Goal: Find specific page/section: Find specific page/section

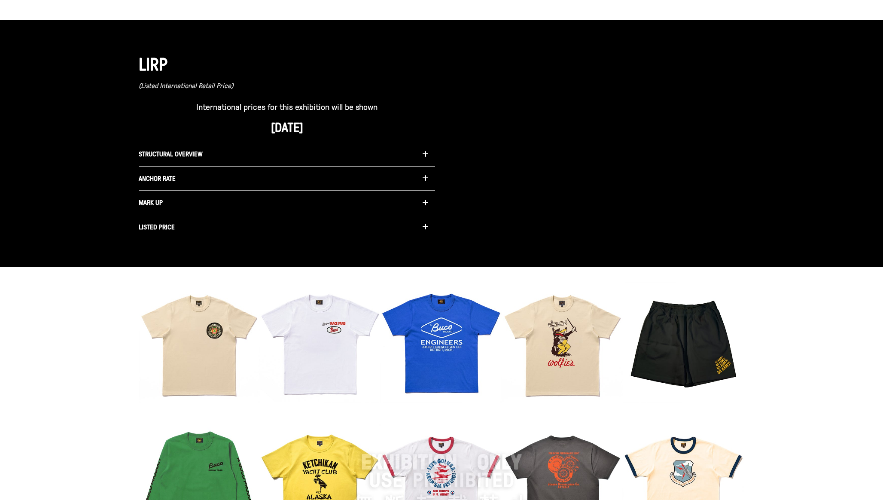
scroll to position [1083, 0]
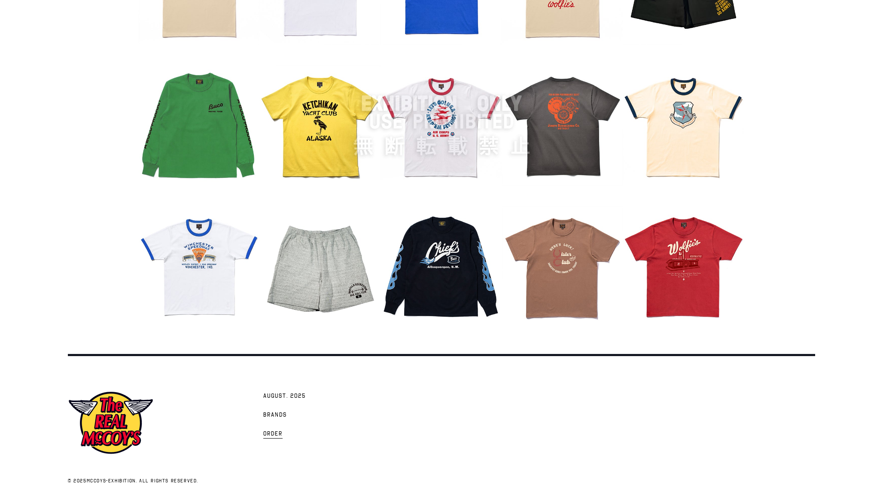
click at [276, 434] on span "Order" at bounding box center [272, 434] width 19 height 9
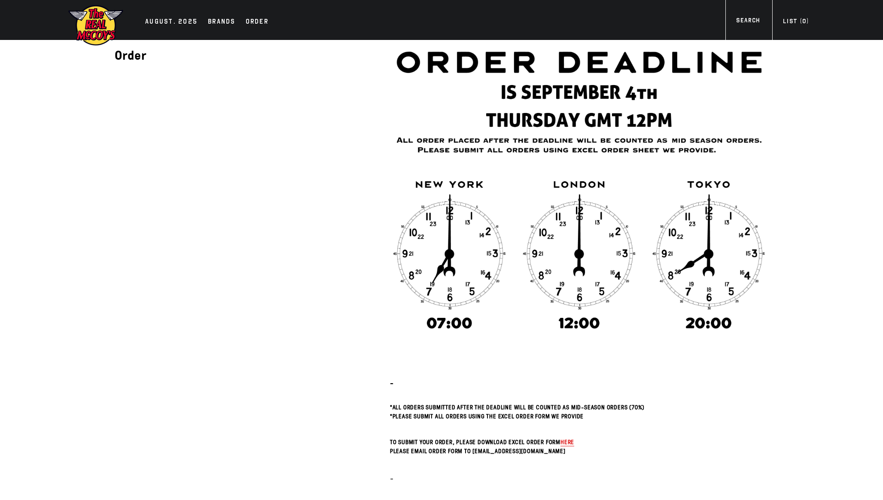
scroll to position [6, 0]
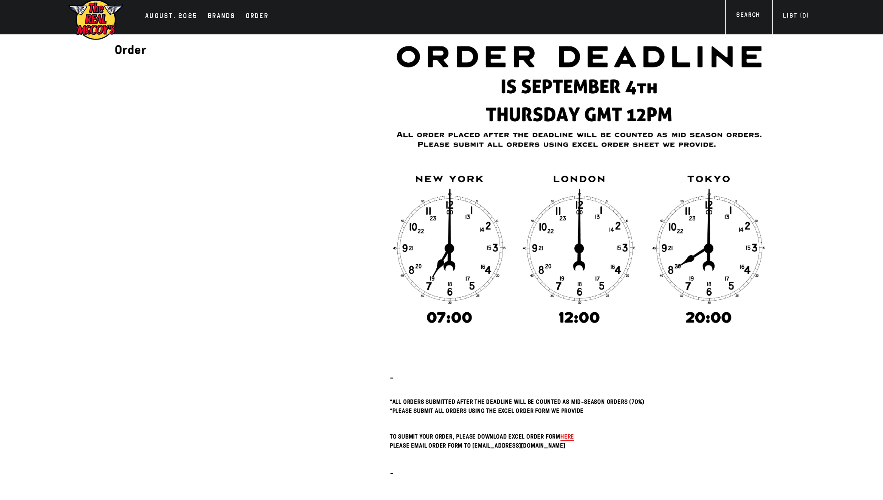
click at [565, 438] on span "here" at bounding box center [568, 436] width 14 height 8
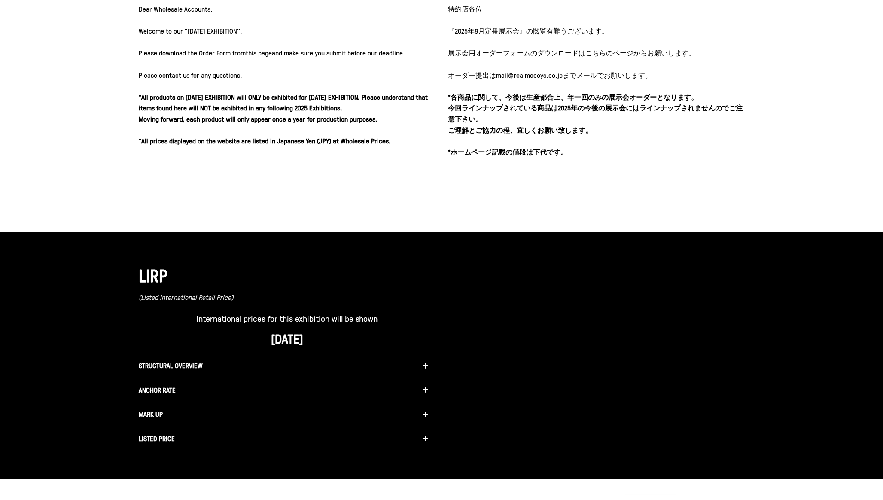
scroll to position [547, 0]
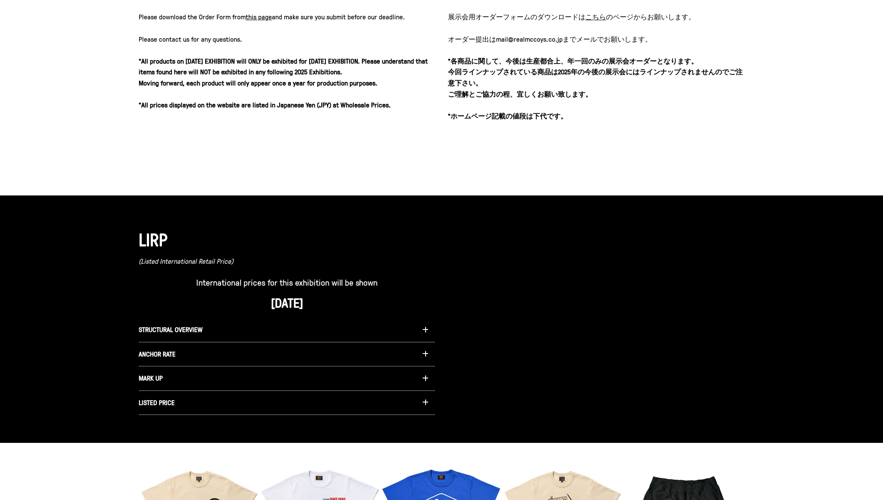
click at [180, 331] on span "STRUCTURAL OVERVIEW" at bounding box center [171, 329] width 64 height 9
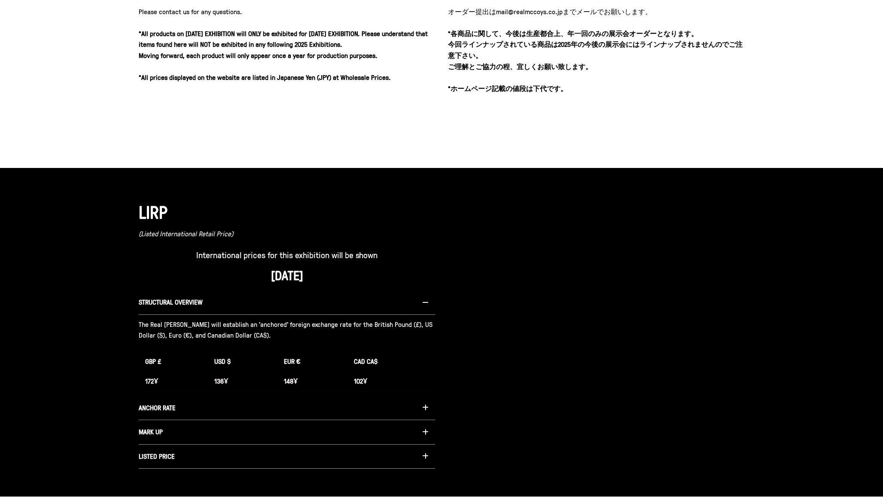
scroll to position [580, 0]
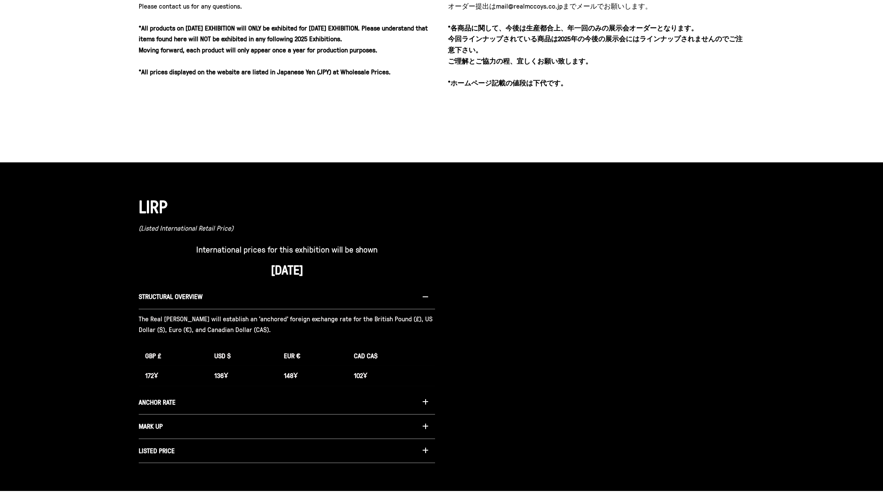
click at [214, 404] on button "ANCHOR RATE" at bounding box center [287, 403] width 296 height 24
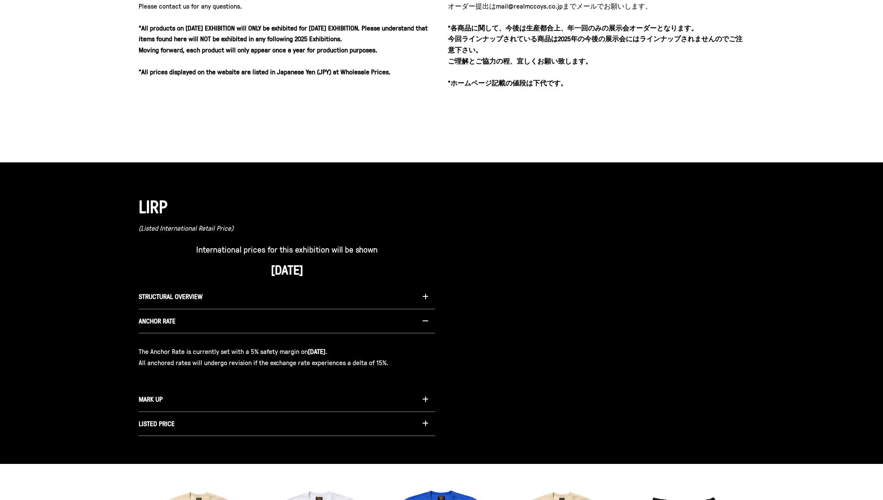
click at [257, 398] on button "MARK UP" at bounding box center [287, 400] width 296 height 24
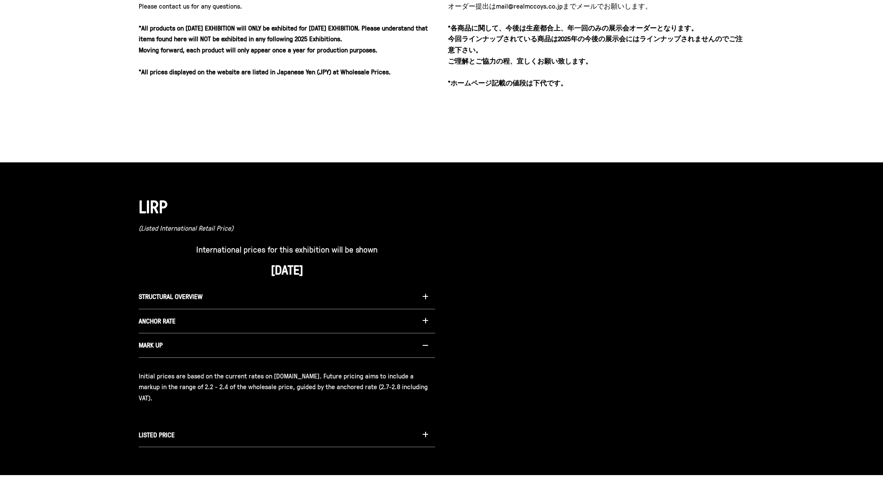
click at [218, 426] on button "LISTED PRICE" at bounding box center [287, 435] width 296 height 24
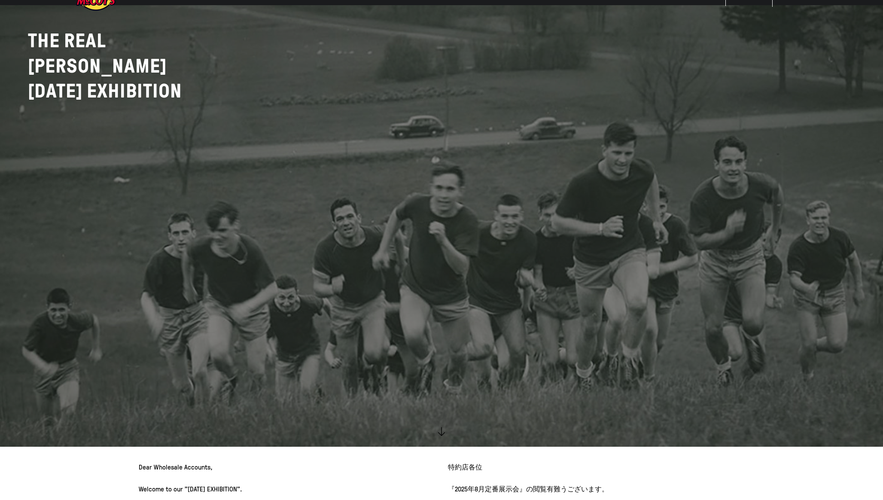
scroll to position [0, 0]
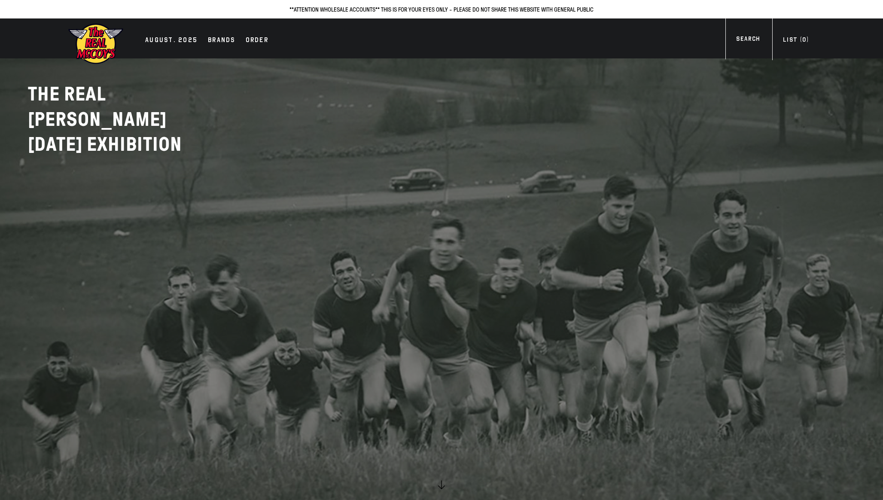
click at [309, 195] on link at bounding box center [441, 250] width 883 height 500
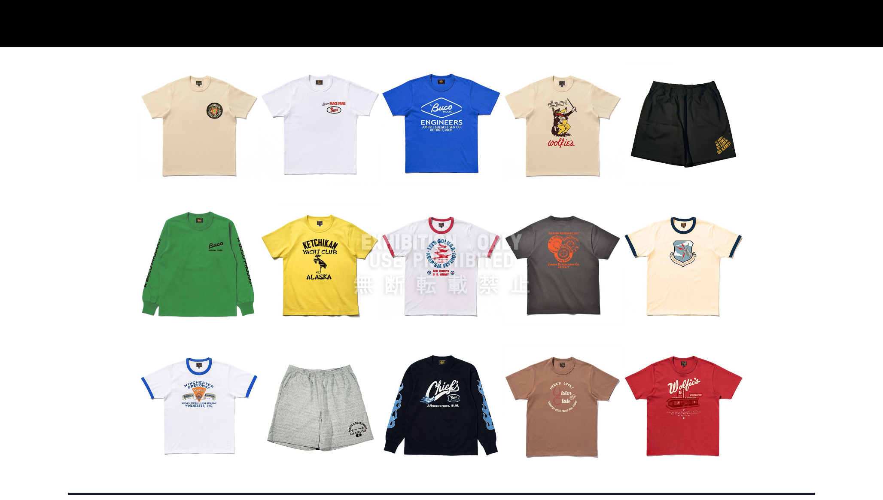
scroll to position [1163, 0]
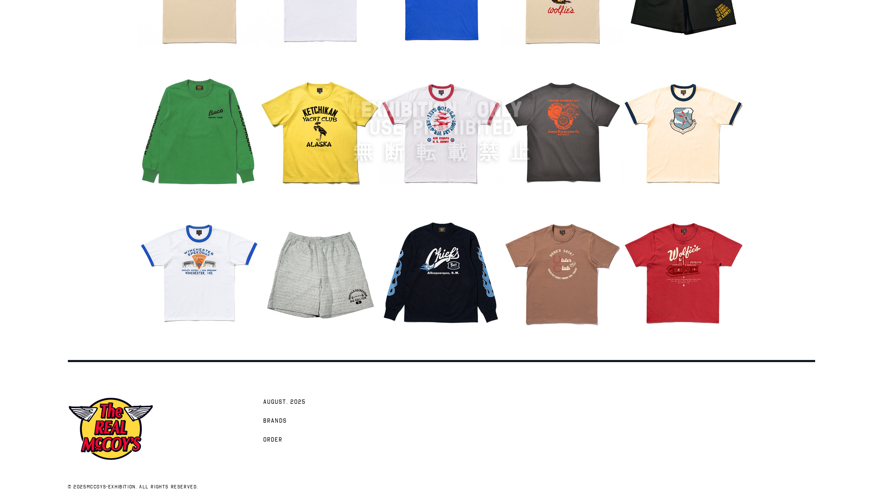
click at [457, 273] on img at bounding box center [442, 131] width 606 height 403
click at [280, 420] on span "Brands" at bounding box center [275, 421] width 24 height 9
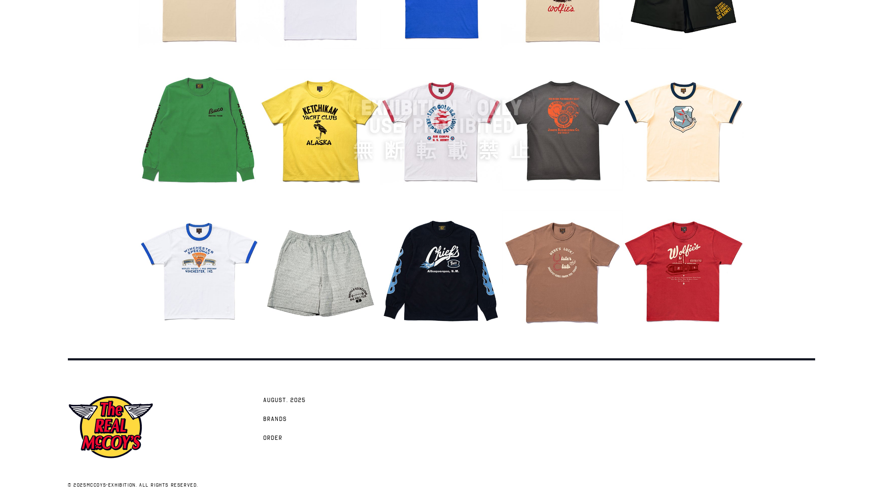
scroll to position [938, 0]
